Goal: Task Accomplishment & Management: Manage account settings

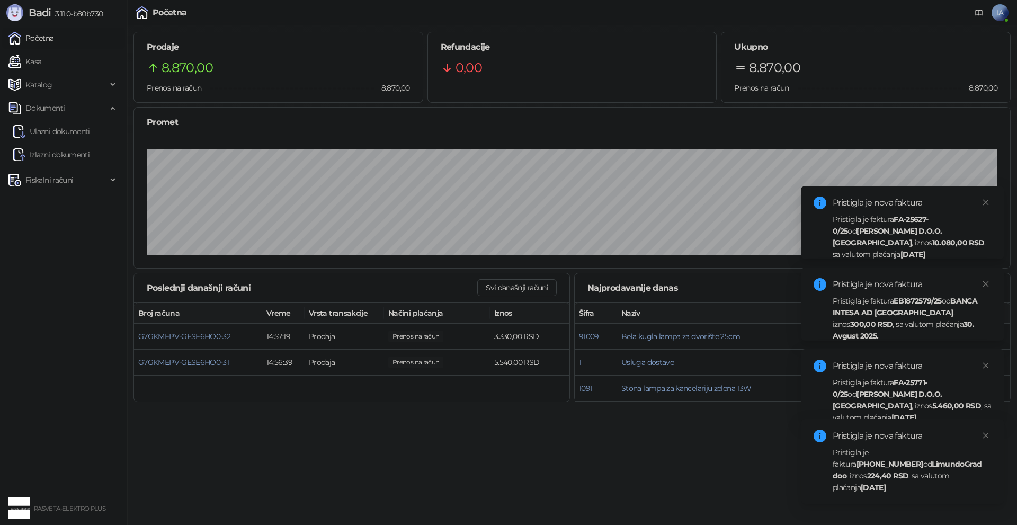
click at [853, 467] on div "Pristigla je faktura [PHONE_NUMBER] od LimundoGrad doo , iznos 224,40 RSD , sa …" at bounding box center [912, 469] width 159 height 47
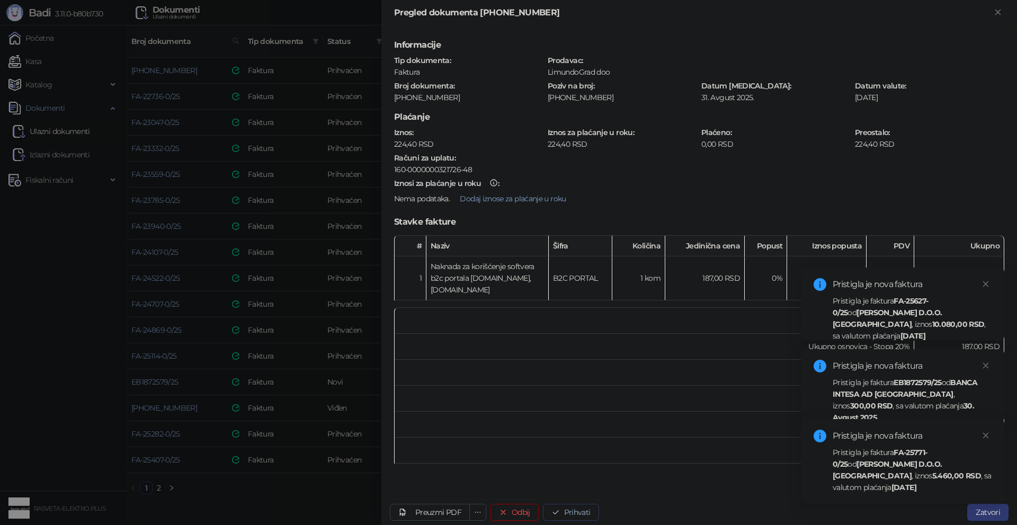
click at [571, 513] on button "Prihvati" at bounding box center [571, 512] width 56 height 17
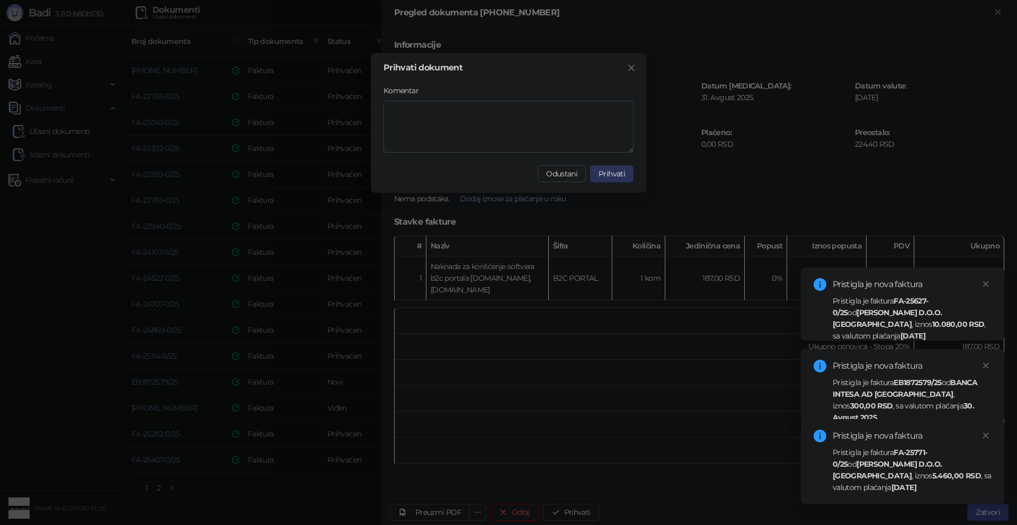
click at [604, 174] on span "Prihvati" at bounding box center [611, 174] width 26 height 10
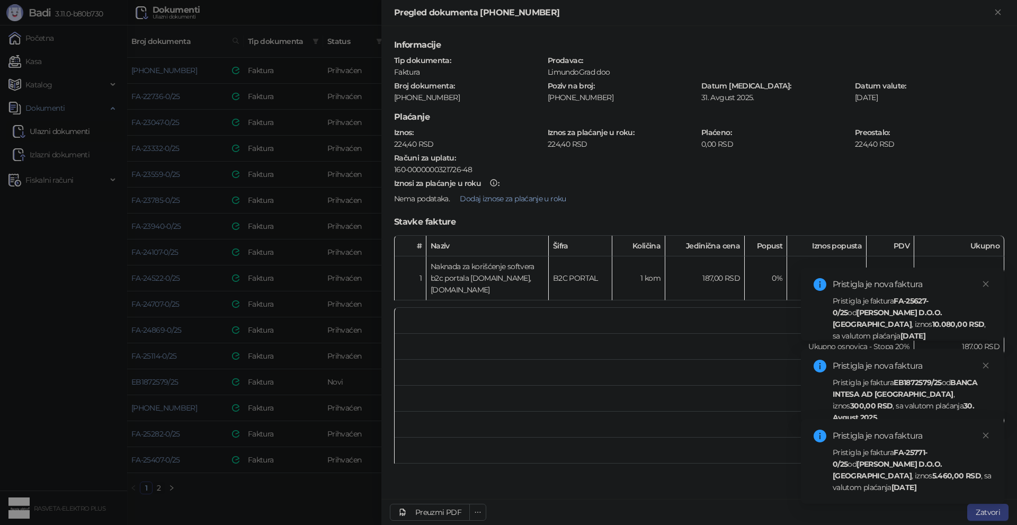
click at [909, 472] on strong "[PERSON_NAME] D.O.O. [GEOGRAPHIC_DATA]" at bounding box center [887, 469] width 109 height 21
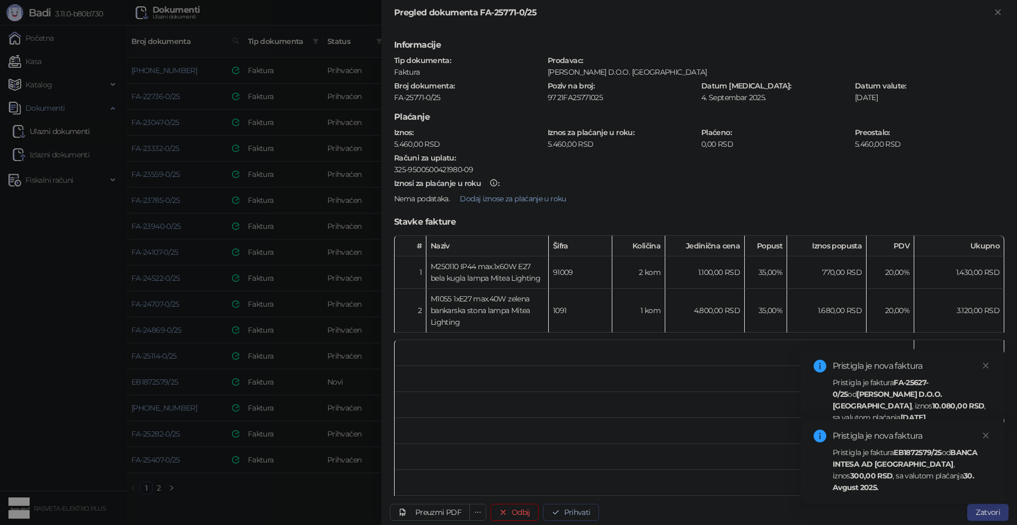
click at [577, 515] on button "Prihvati" at bounding box center [571, 512] width 56 height 17
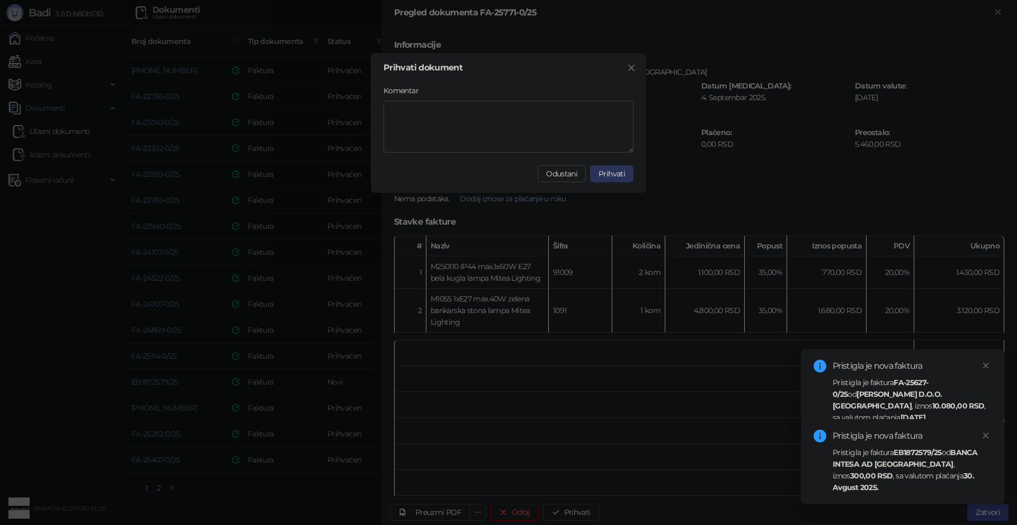
click at [611, 171] on span "Prihvati" at bounding box center [611, 174] width 26 height 10
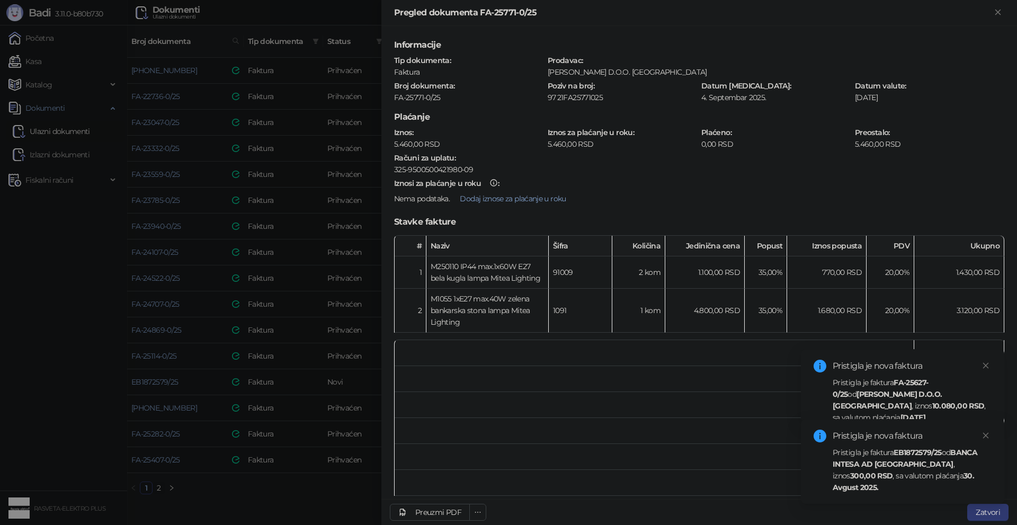
click at [926, 470] on div "Pristigla je faktura EB1872579/25 od BANCA INTESA AD [GEOGRAPHIC_DATA] , iznos …" at bounding box center [912, 469] width 159 height 47
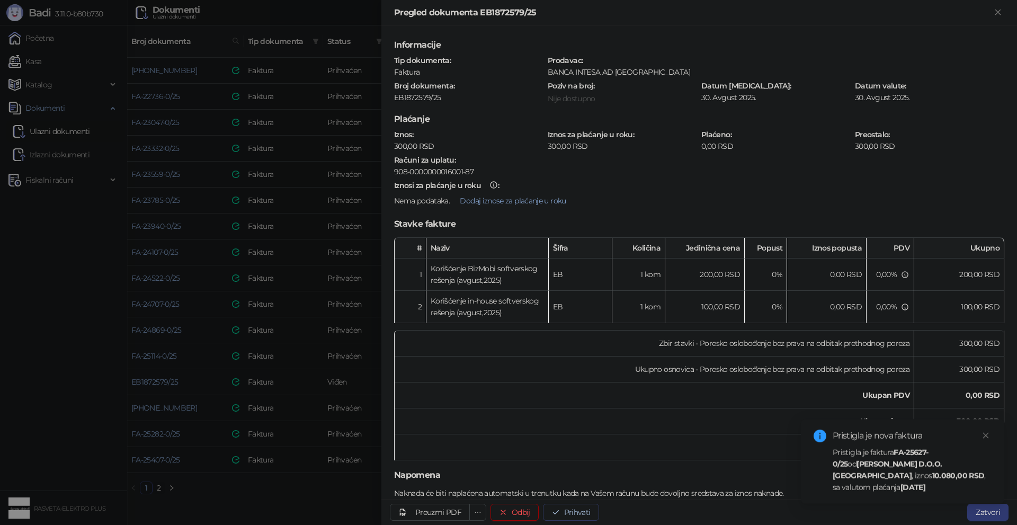
click at [557, 508] on icon "button" at bounding box center [555, 512] width 8 height 8
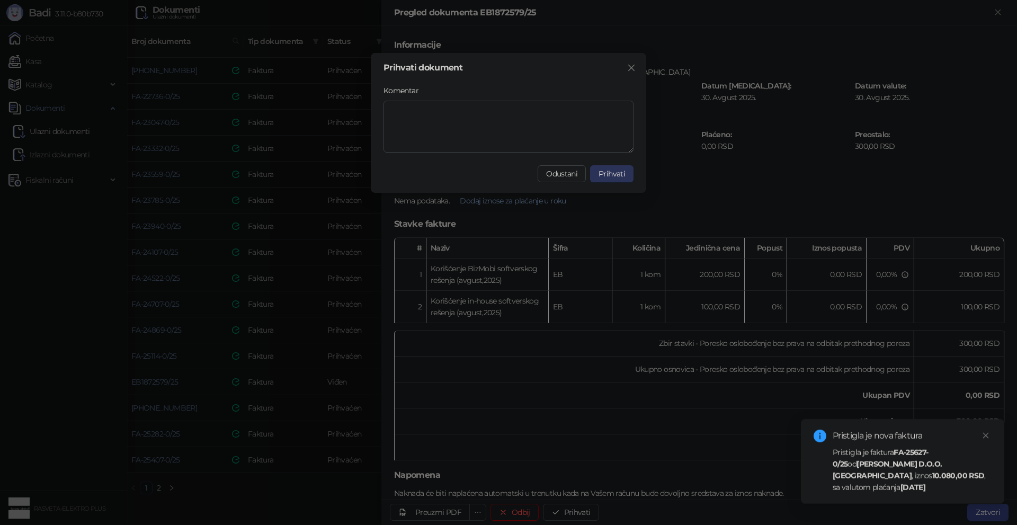
click at [622, 175] on span "Prihvati" at bounding box center [611, 174] width 26 height 10
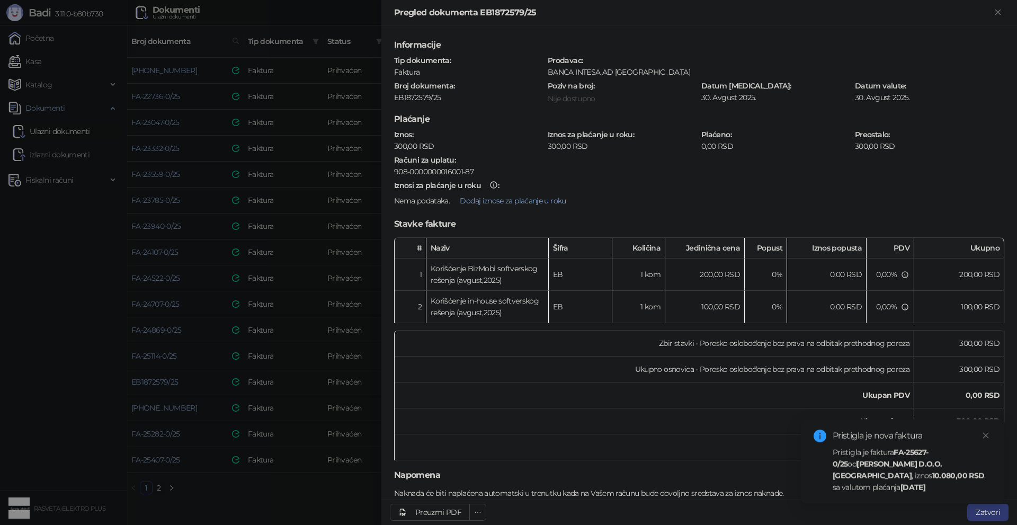
click at [921, 479] on div "Pristigla je faktura FA-25627-0/25 od [PERSON_NAME] D.O.O. Kruševac , iznos 10.…" at bounding box center [912, 469] width 159 height 47
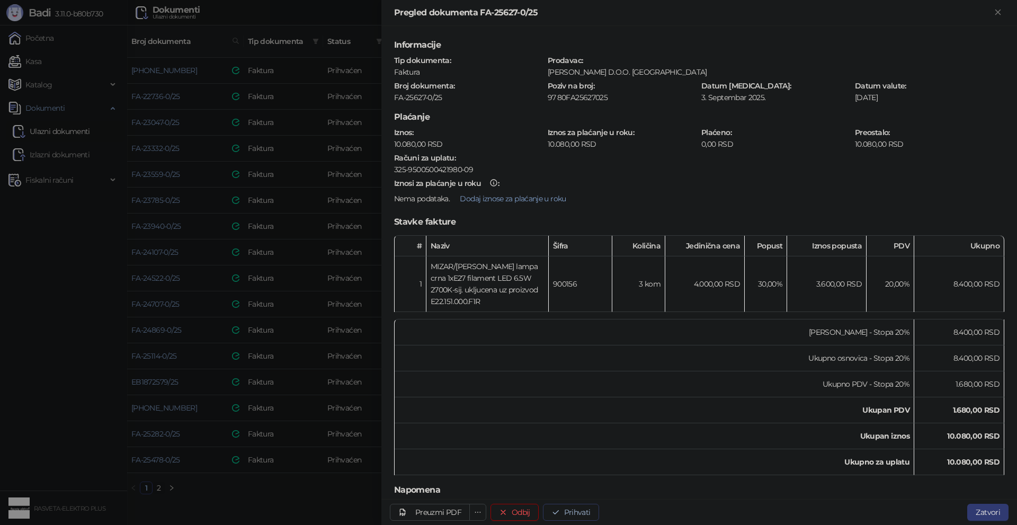
click at [565, 506] on button "Prihvati" at bounding box center [571, 512] width 56 height 17
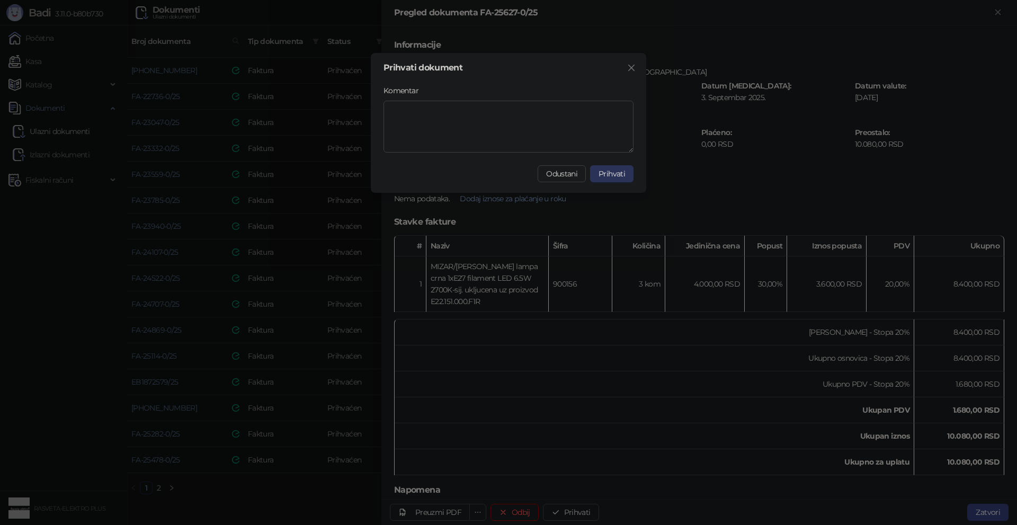
click at [610, 178] on button "Prihvati" at bounding box center [611, 173] width 43 height 17
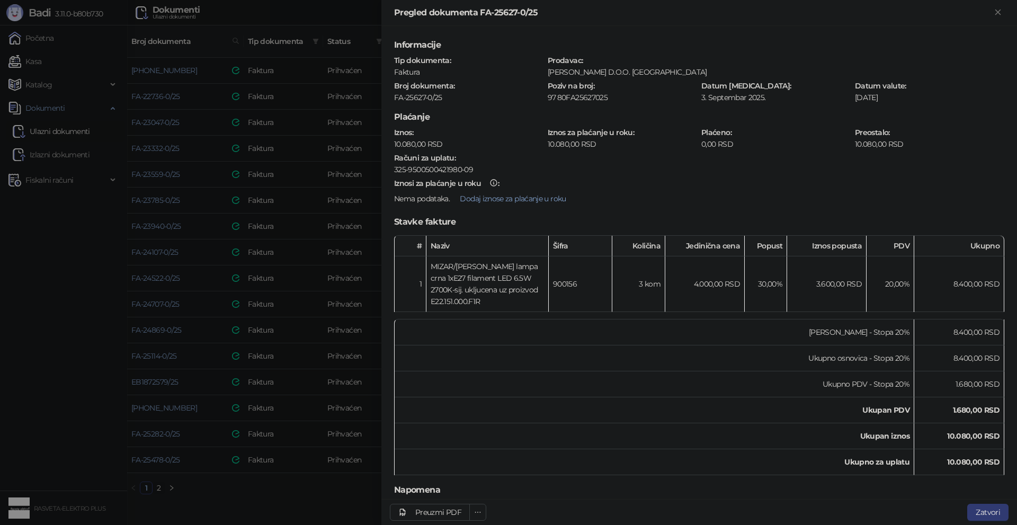
click at [337, 502] on div at bounding box center [508, 262] width 1017 height 525
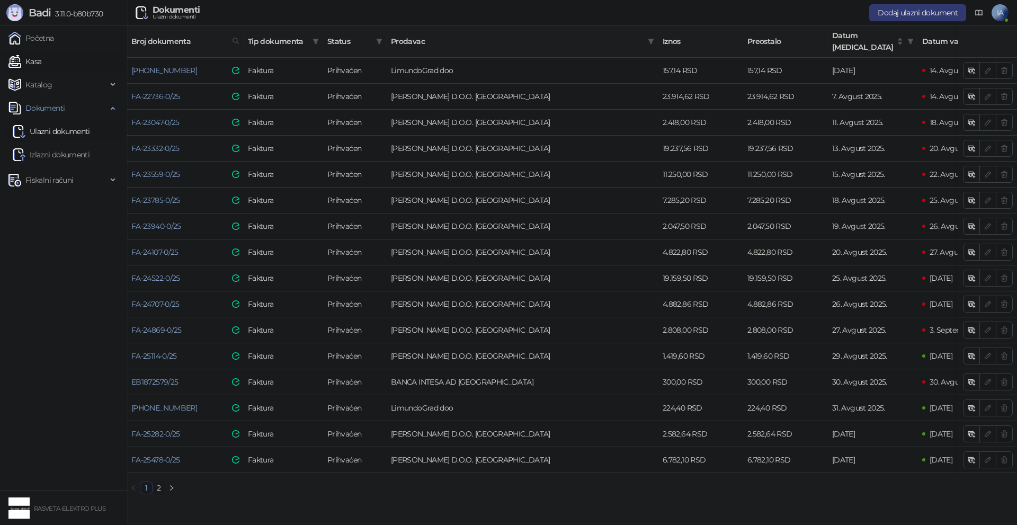
click at [41, 56] on link "Kasa" at bounding box center [24, 61] width 33 height 21
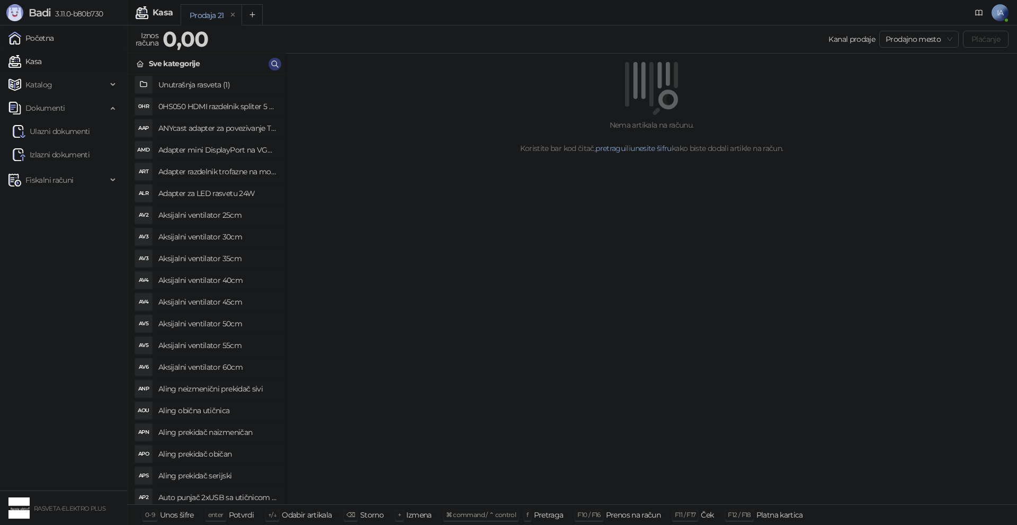
click at [54, 40] on link "Početna" at bounding box center [31, 38] width 46 height 21
